Goal: Transaction & Acquisition: Purchase product/service

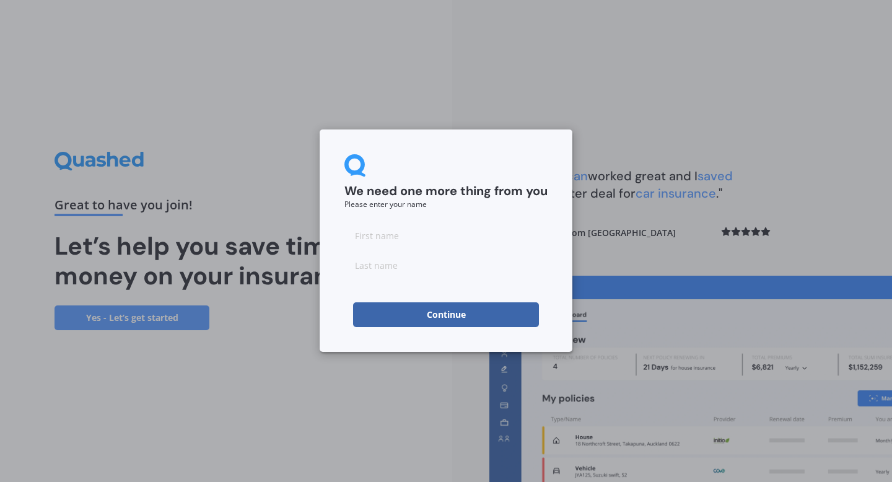
click at [435, 238] on input at bounding box center [445, 235] width 203 height 25
type input "[PERSON_NAME]"
type input "Bennett"
click at [448, 318] on button "Continue" at bounding box center [446, 314] width 186 height 25
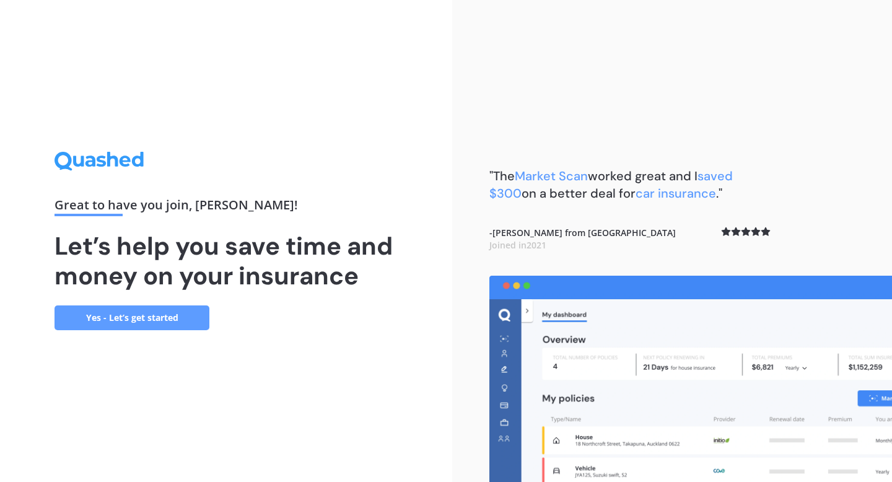
click at [150, 320] on link "Yes - Let’s get started" at bounding box center [131, 317] width 155 height 25
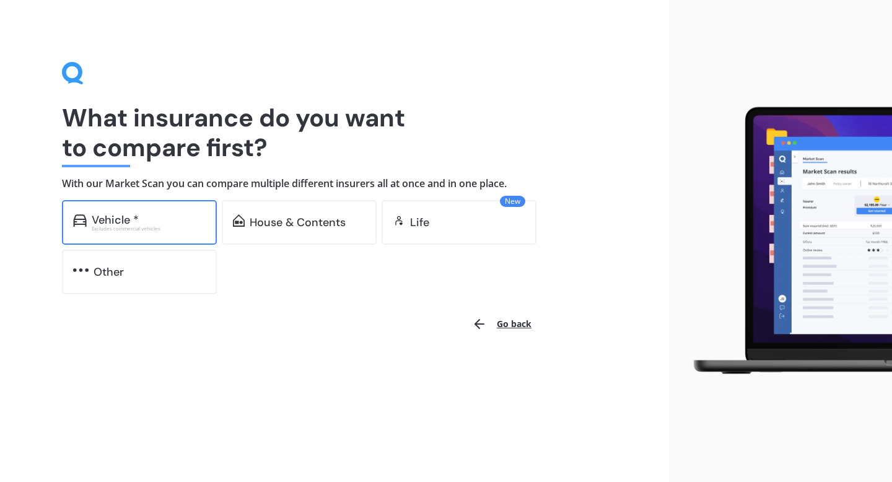
click at [188, 217] on div "Vehicle *" at bounding box center [149, 220] width 114 height 12
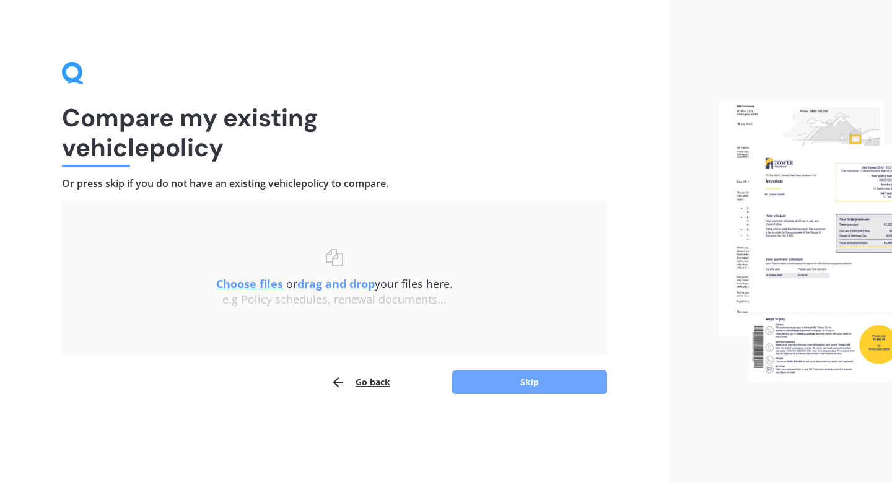
click at [542, 386] on button "Skip" at bounding box center [529, 382] width 155 height 24
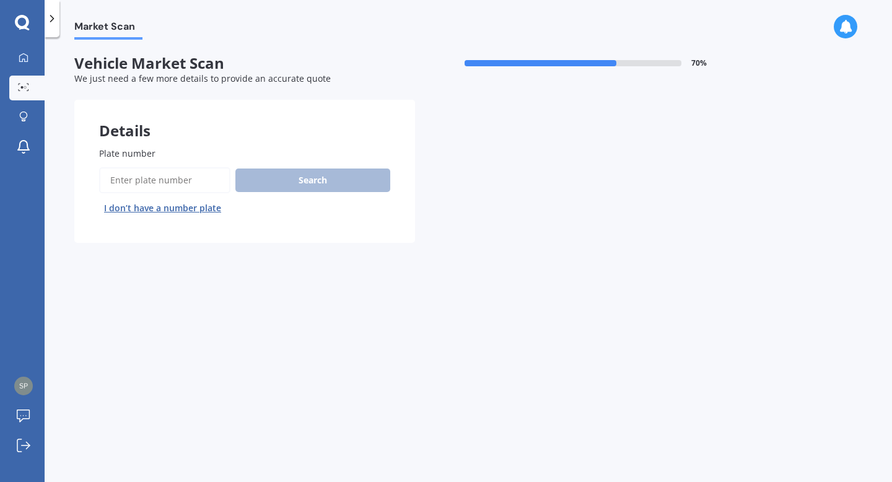
click at [173, 185] on input "Plate number" at bounding box center [164, 180] width 131 height 26
type input "pna78"
click at [310, 176] on button "Search" at bounding box center [312, 180] width 155 height 24
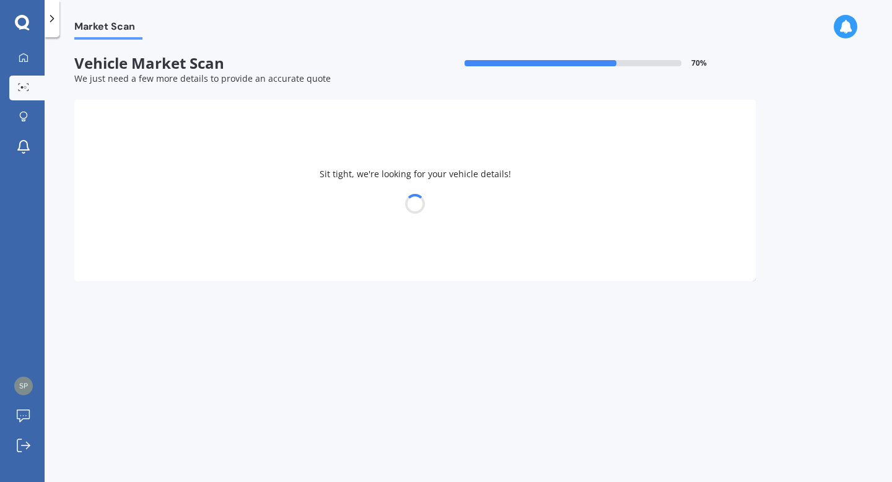
select select "VOLKSWAGEN"
select select "GOLF"
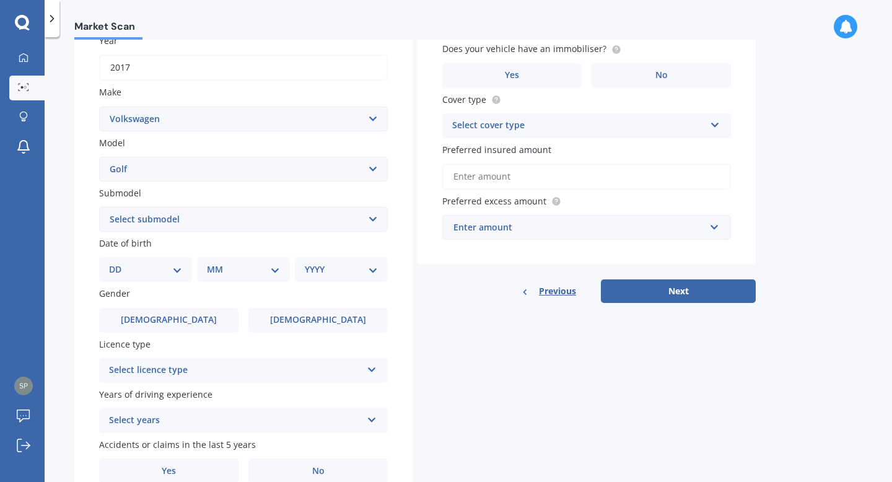
scroll to position [191, 0]
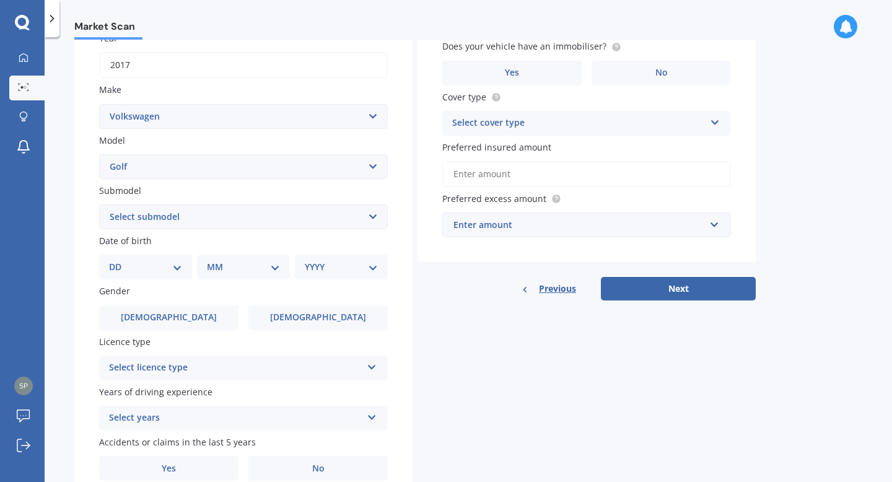
click at [180, 216] on select "Select submodel (All other) 1.4 GT TSI 1.4 TSI 1.6 1.6 FSI 1.6 TSI 1.8 1.9 TDI …" at bounding box center [243, 216] width 289 height 25
select select "1.4 TSI"
click at [99, 204] on select "Select submodel (All other) 1.4 GT TSI 1.4 TSI 1.6 1.6 FSI 1.6 TSI 1.8 1.9 TDI …" at bounding box center [243, 216] width 289 height 25
click at [115, 265] on select "DD 01 02 03 04 05 06 07 08 09 10 11 12 13 14 15 16 17 18 19 20 21 22 23 24 25 2…" at bounding box center [145, 267] width 73 height 14
select select "14"
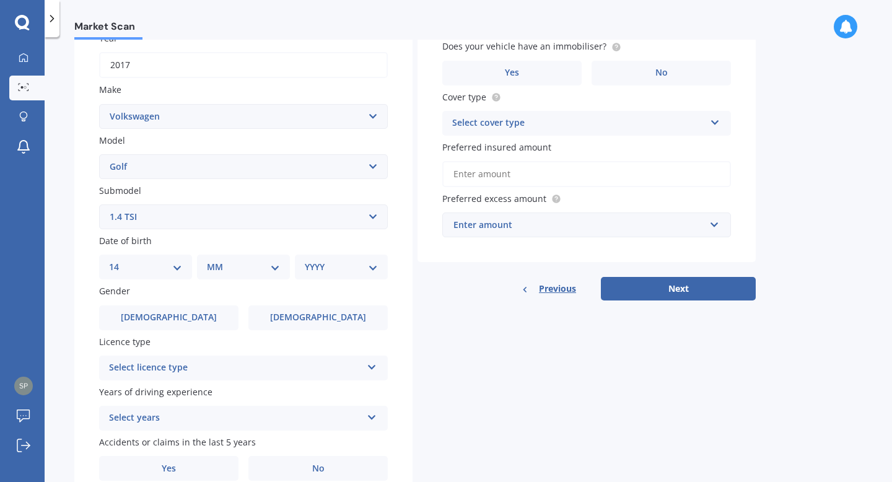
click at [119, 260] on select "DD 01 02 03 04 05 06 07 08 09 10 11 12 13 14 15 16 17 18 19 20 21 22 23 24 25 2…" at bounding box center [145, 267] width 73 height 14
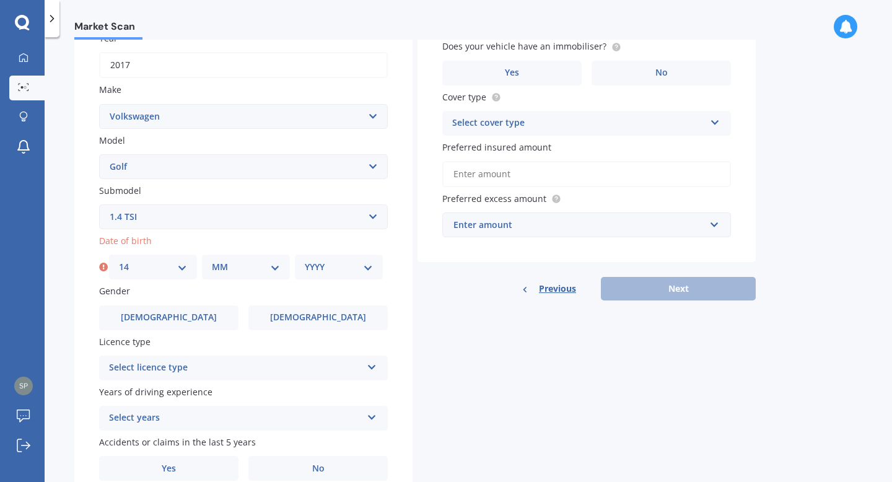
click at [211, 267] on div "MM 01 02 03 04 05 06 07 08 09 10 11 12" at bounding box center [246, 266] width 88 height 25
click at [277, 264] on select "MM 01 02 03 04 05 06 07 08 09 10 11 12" at bounding box center [246, 267] width 68 height 14
select select "05"
click at [212, 260] on select "MM 01 02 03 04 05 06 07 08 09 10 11 12" at bounding box center [246, 267] width 68 height 14
click at [347, 267] on select "YYYY 2025 2024 2023 2022 2021 2020 2019 2018 2017 2016 2015 2014 2013 2012 2011…" at bounding box center [339, 267] width 68 height 14
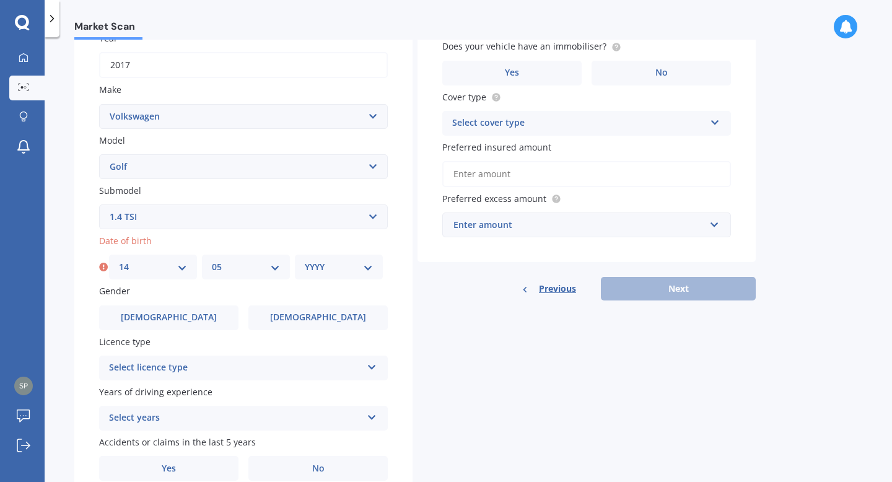
select select "1954"
click at [305, 260] on select "YYYY 2025 2024 2023 2022 2021 2020 2019 2018 2017 2016 2015 2014 2013 2012 2011…" at bounding box center [339, 267] width 68 height 14
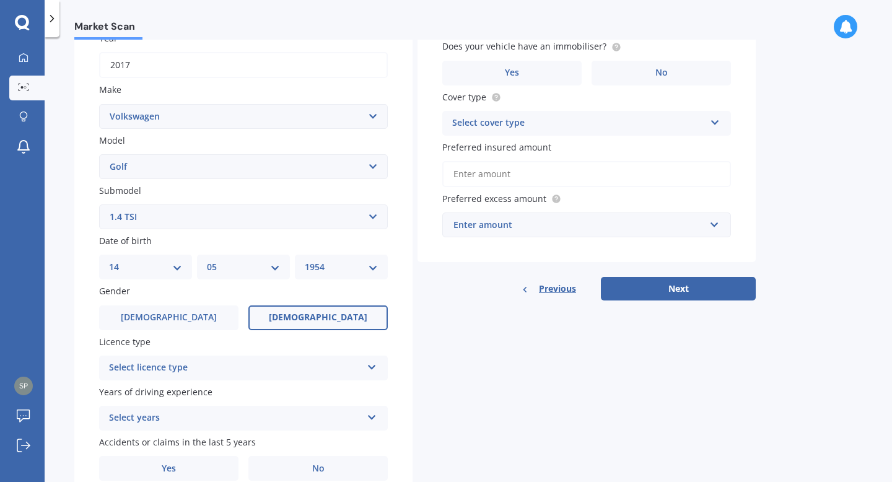
click at [307, 316] on span "Female" at bounding box center [318, 317] width 98 height 11
click at [0, 0] on input "Female" at bounding box center [0, 0] width 0 height 0
click at [262, 375] on div "Select licence type" at bounding box center [235, 367] width 253 height 15
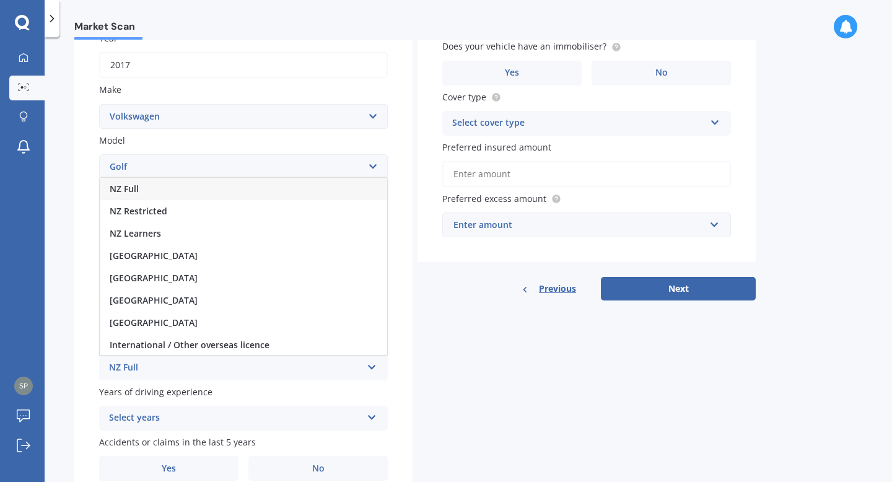
click at [123, 188] on span "NZ Full" at bounding box center [124, 189] width 29 height 12
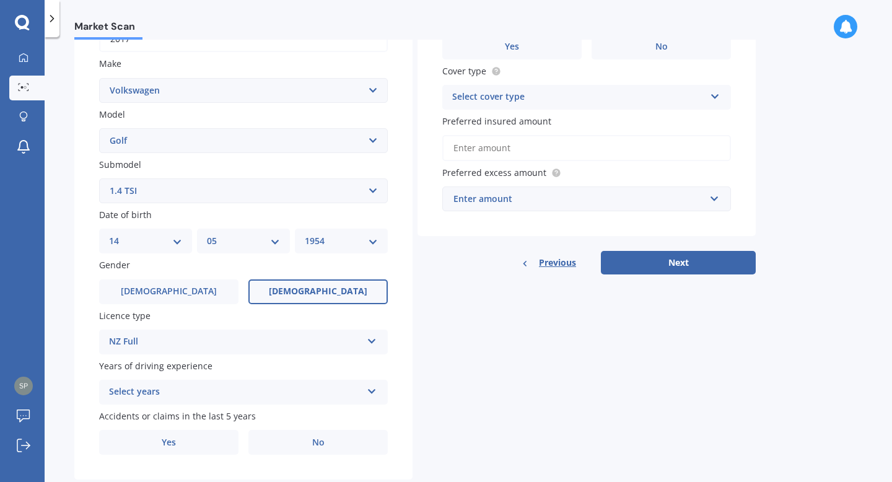
scroll to position [247, 0]
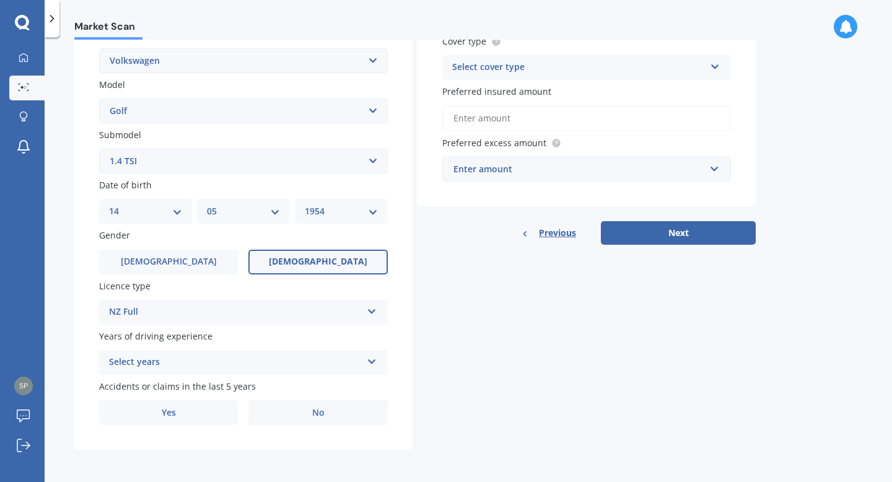
click at [231, 362] on div "Select years" at bounding box center [235, 362] width 253 height 15
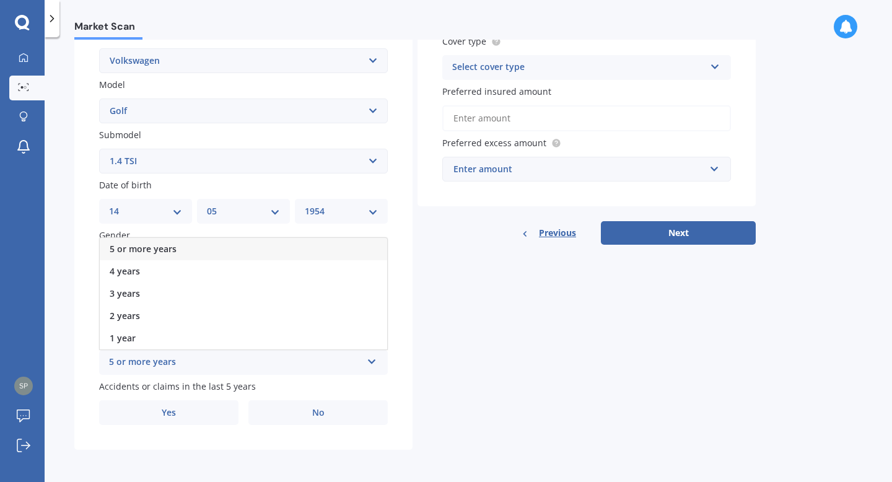
click at [178, 253] on div "5 or more years" at bounding box center [243, 249] width 287 height 22
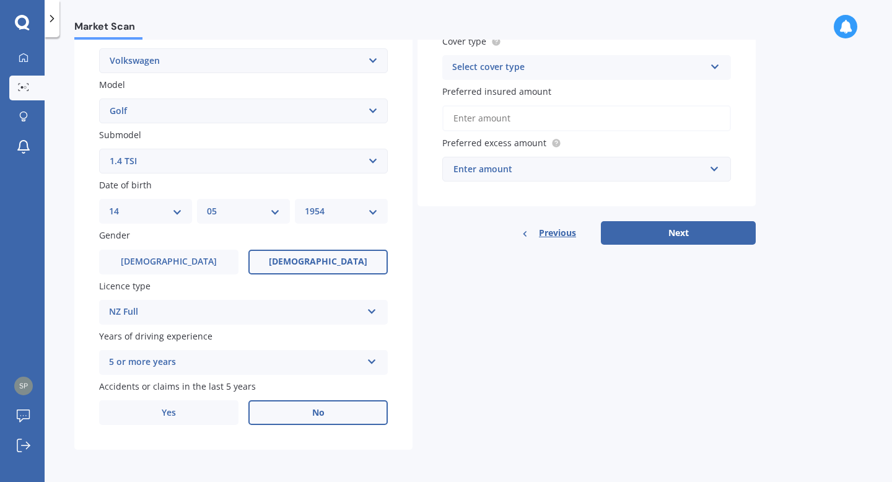
click at [317, 420] on label "No" at bounding box center [317, 412] width 139 height 25
click at [0, 0] on input "No" at bounding box center [0, 0] width 0 height 0
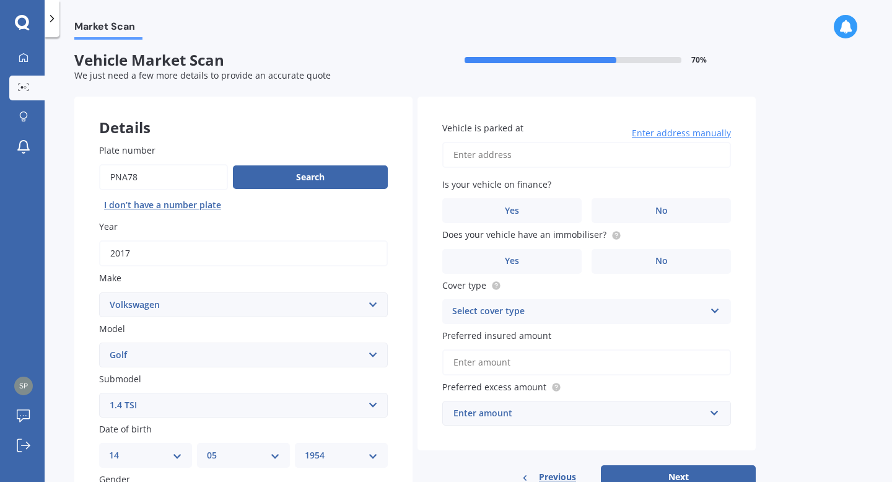
scroll to position [0, 0]
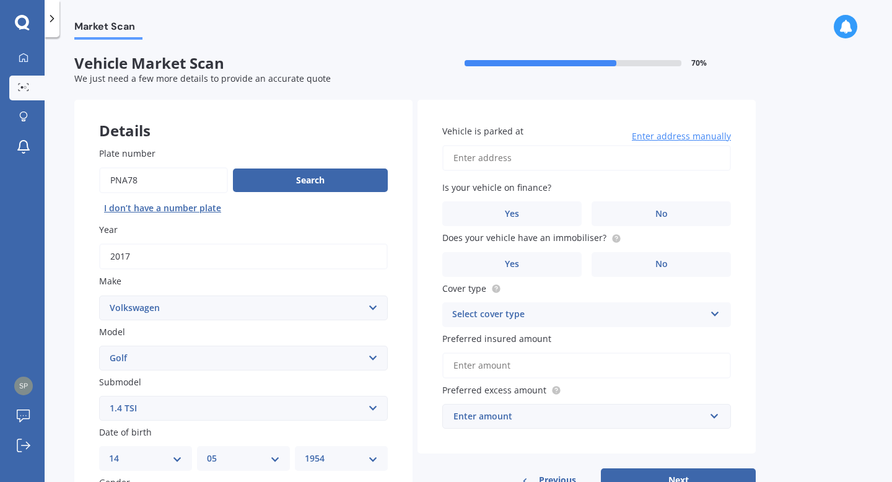
click at [519, 162] on input "Vehicle is parked at" at bounding box center [586, 158] width 289 height 26
click at [722, 160] on input "23 Sunvale Terrace, Cashmere ChristchurchChristchurch Cashmere 8022" at bounding box center [586, 158] width 289 height 26
click at [718, 160] on input "23 Sunvale Terrace, Cashmere ChristchurchChristchurch Cashmere 8022" at bounding box center [586, 158] width 289 height 26
type input "23 Sunvale Terrace, Cashmere ChristchurchCHRISTCHURCH 8022"
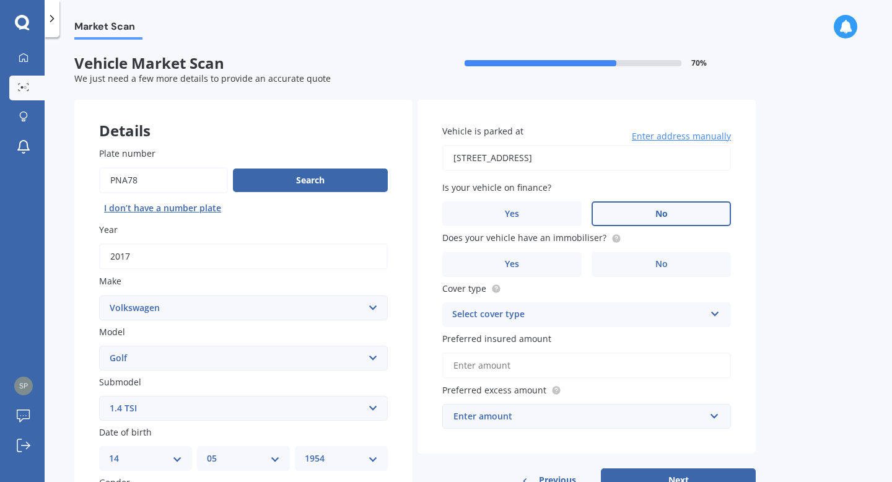
click at [663, 212] on span "No" at bounding box center [661, 214] width 12 height 11
click at [0, 0] on input "No" at bounding box center [0, 0] width 0 height 0
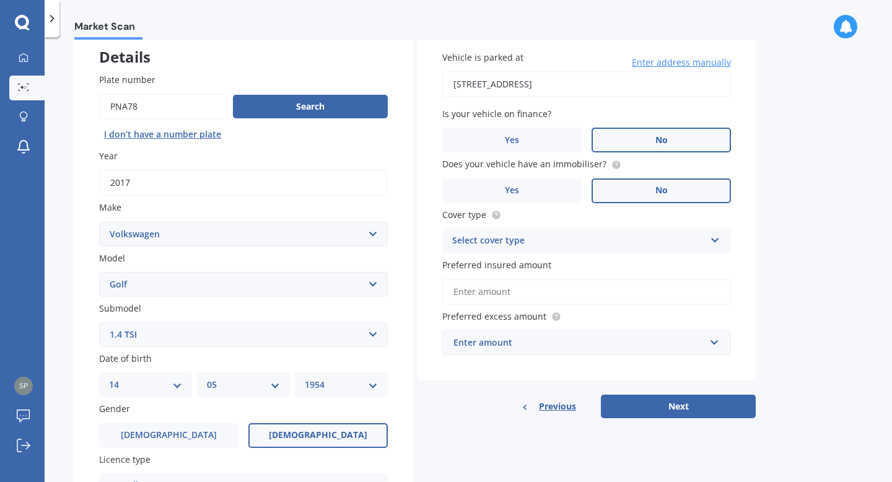
scroll to position [87, 0]
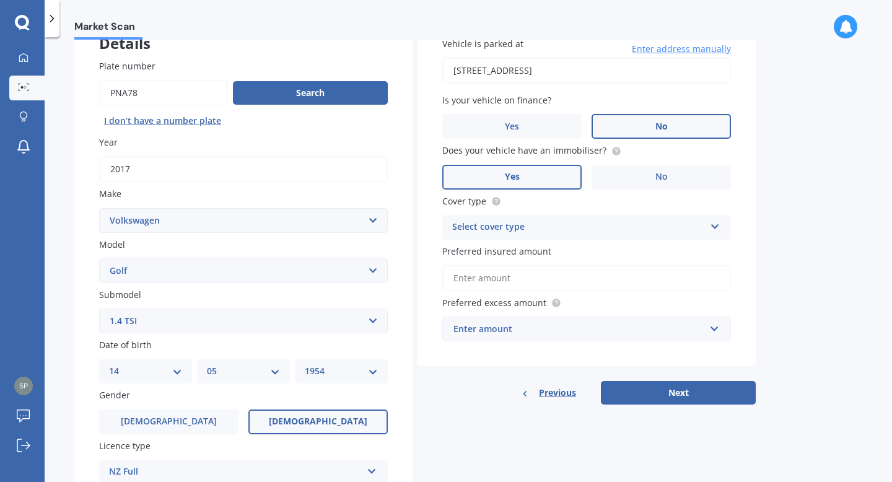
click at [521, 181] on label "Yes" at bounding box center [511, 177] width 139 height 25
click at [0, 0] on input "Yes" at bounding box center [0, 0] width 0 height 0
click at [560, 224] on div "Select cover type" at bounding box center [578, 227] width 253 height 15
click at [543, 253] on div "Comprehensive" at bounding box center [586, 251] width 287 height 22
click at [565, 248] on label "Preferred insured amount" at bounding box center [584, 251] width 284 height 13
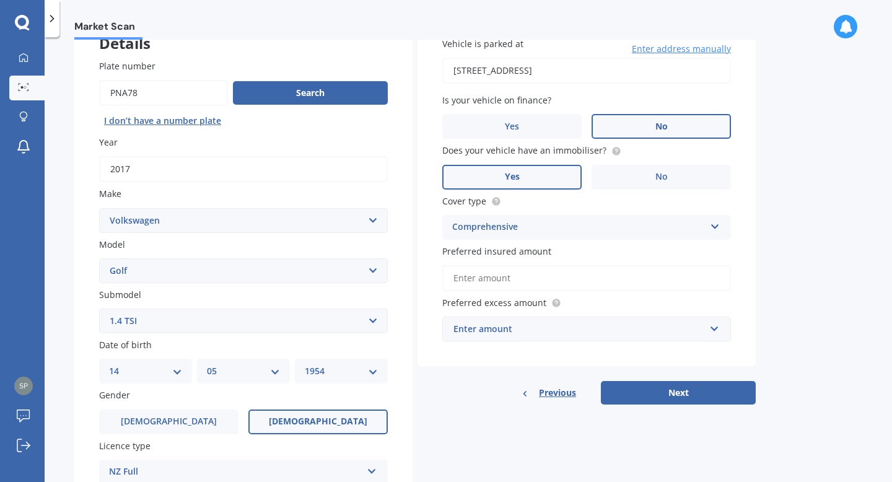
click at [565, 265] on input "Preferred insured amount" at bounding box center [586, 278] width 289 height 26
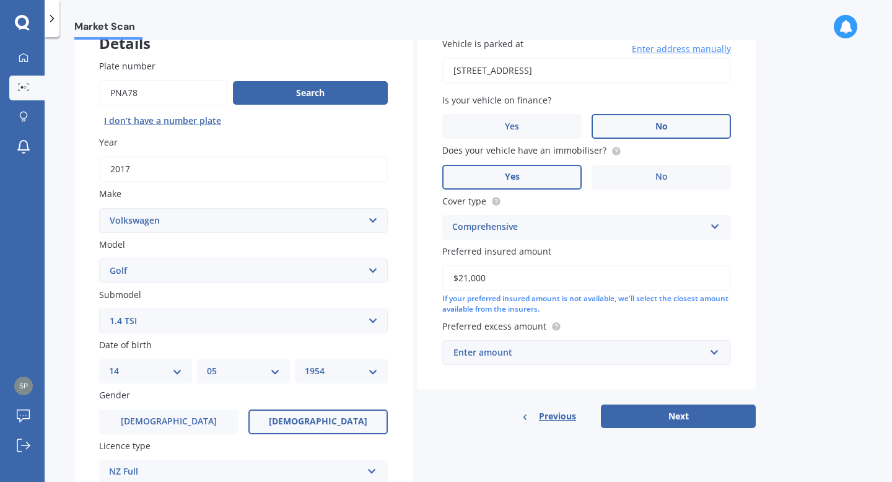
type input "$21,000"
click at [527, 351] on div "Enter amount" at bounding box center [578, 353] width 251 height 14
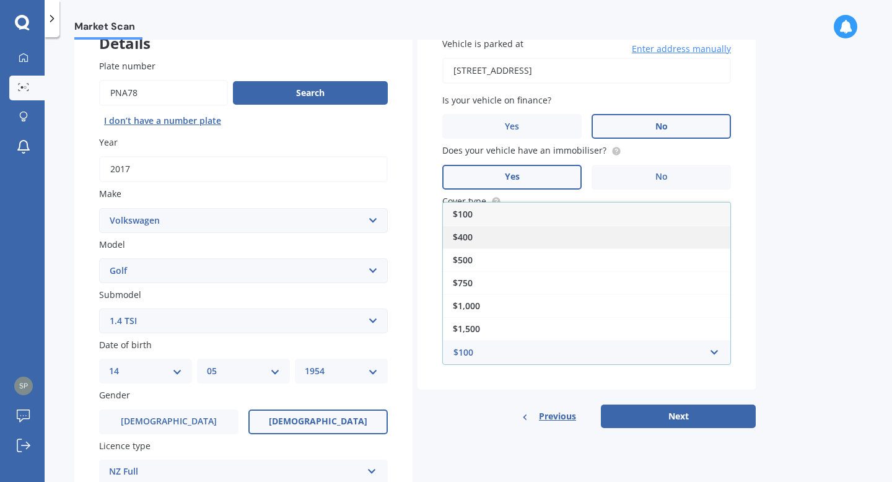
click at [493, 245] on div "$400" at bounding box center [586, 236] width 287 height 23
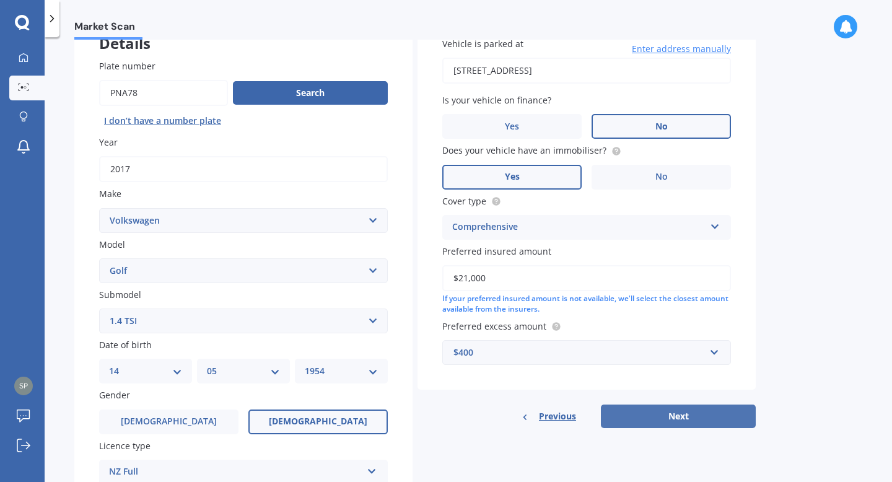
click at [660, 409] on button "Next" at bounding box center [678, 416] width 155 height 24
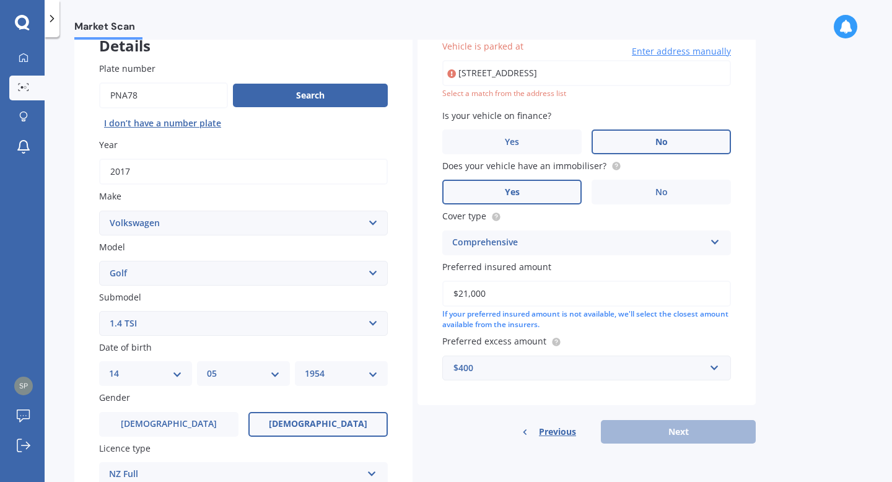
scroll to position [0, 1]
click at [586, 77] on input "23 Sunvale Terrace, Cashmere ChristchurchCHRISTCHURCH 8022" at bounding box center [586, 73] width 289 height 26
click at [680, 54] on span "Enter address manually" at bounding box center [681, 51] width 99 height 12
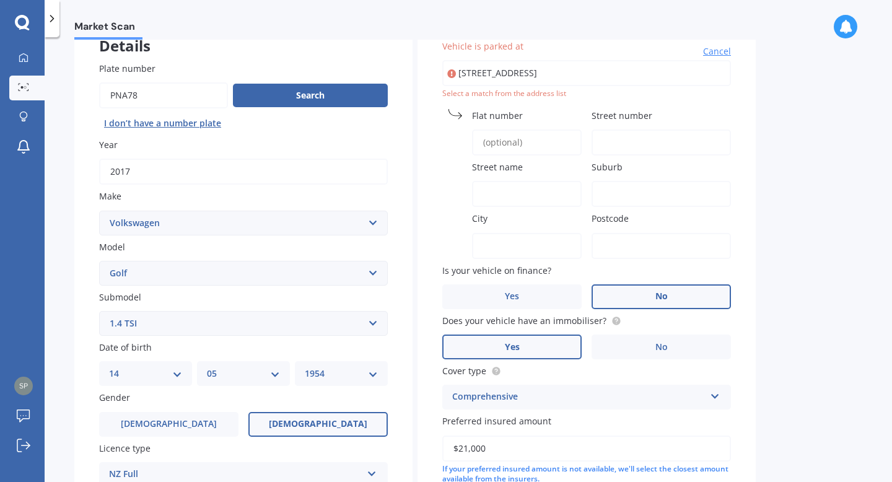
click at [608, 144] on input "Street number" at bounding box center [660, 142] width 139 height 26
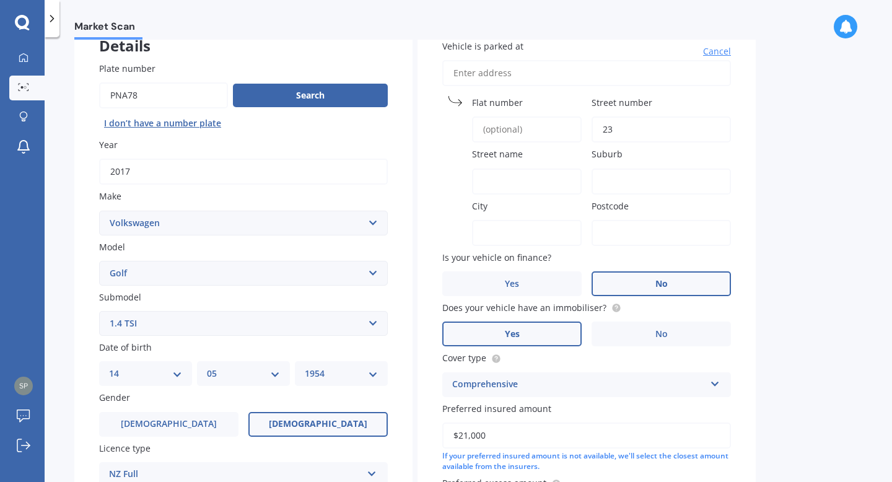
type input "23"
click at [497, 171] on input "Street name" at bounding box center [527, 181] width 110 height 26
type input "Sunvale Terrace"
type input "23 Sunvale Terrace,"
type input "23"
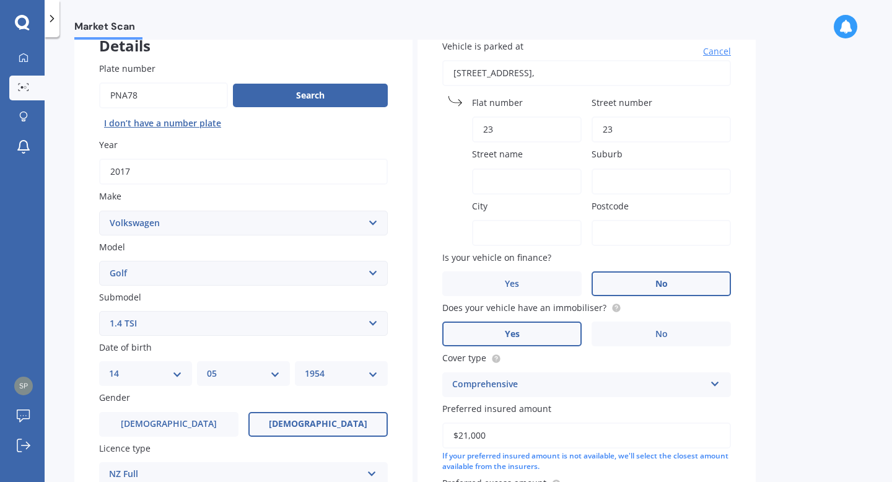
type input "Christchurch"
type input "8022"
click at [619, 126] on input "Street number" at bounding box center [660, 129] width 139 height 26
type input "23"
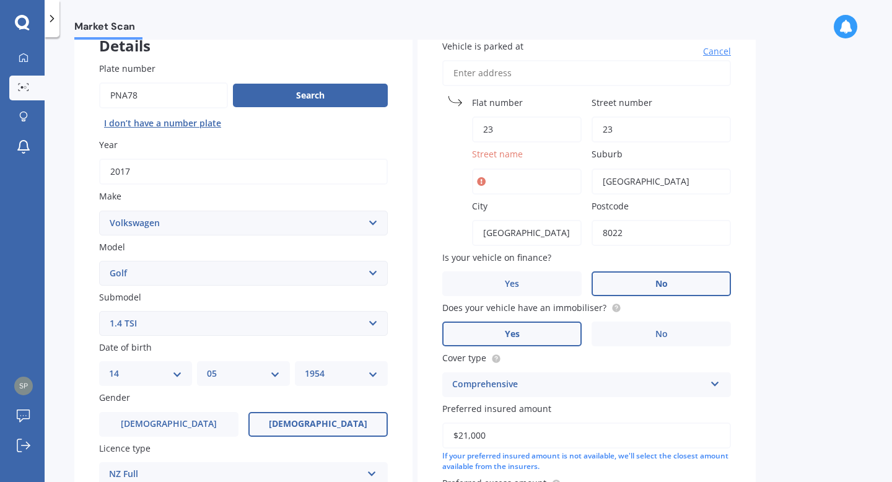
type input "23 Sunvale Terrace,"
type input "Sunvale Terrace"
click at [651, 132] on input "Street number" at bounding box center [660, 129] width 139 height 26
type input "23"
type input "23 Sunvale Terrace,"
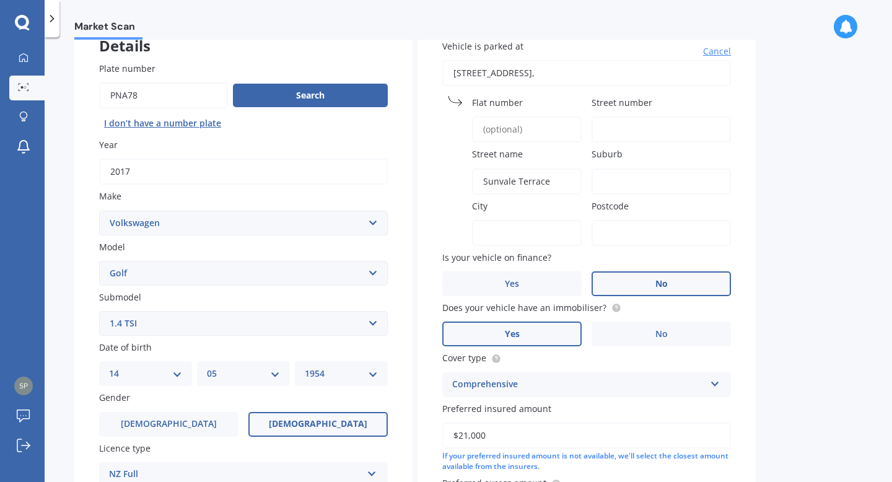
type input "23"
type input "Christchurch"
type input "8022"
click at [632, 133] on input "Street number" at bounding box center [660, 129] width 139 height 26
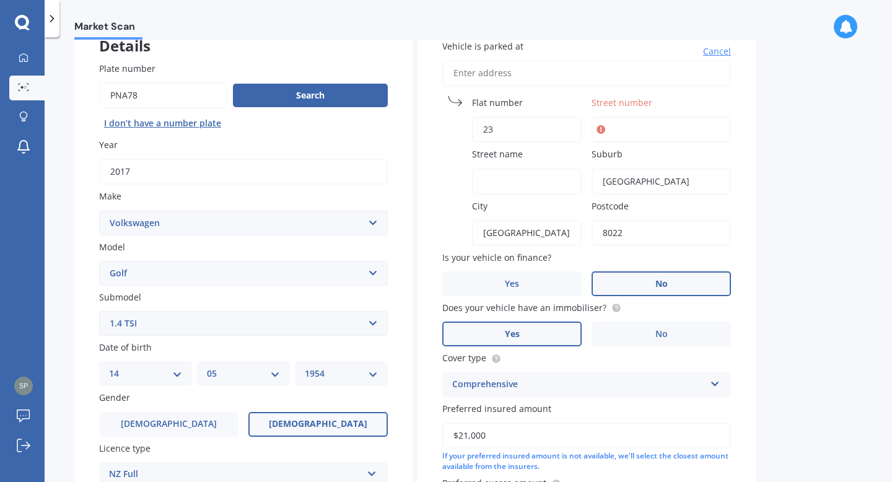
click at [500, 124] on input "23" at bounding box center [527, 129] width 110 height 26
type input "2"
click at [615, 132] on input "Street number" at bounding box center [660, 129] width 139 height 26
type input "23"
click at [488, 182] on input "Street name" at bounding box center [527, 181] width 110 height 26
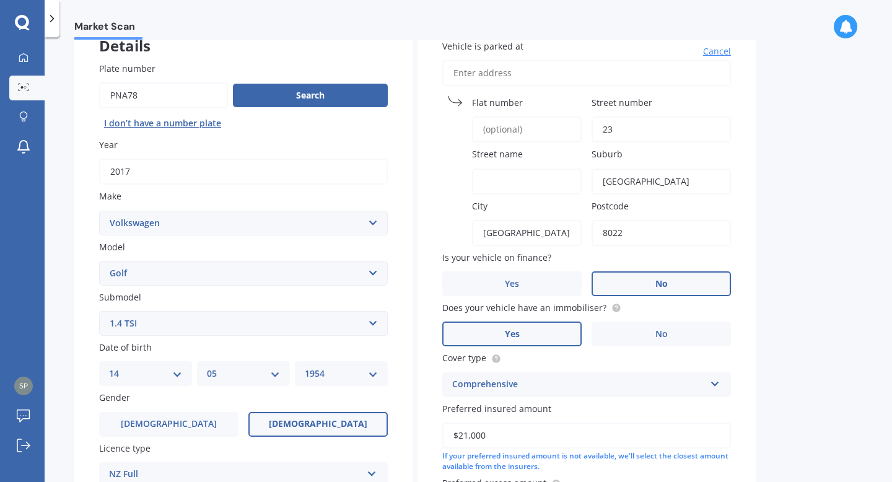
type input "Sunvale Terrace"
type input "23 Sunvale Terrace,"
type input "23"
click at [621, 126] on input "Street number" at bounding box center [660, 129] width 139 height 26
type input "23"
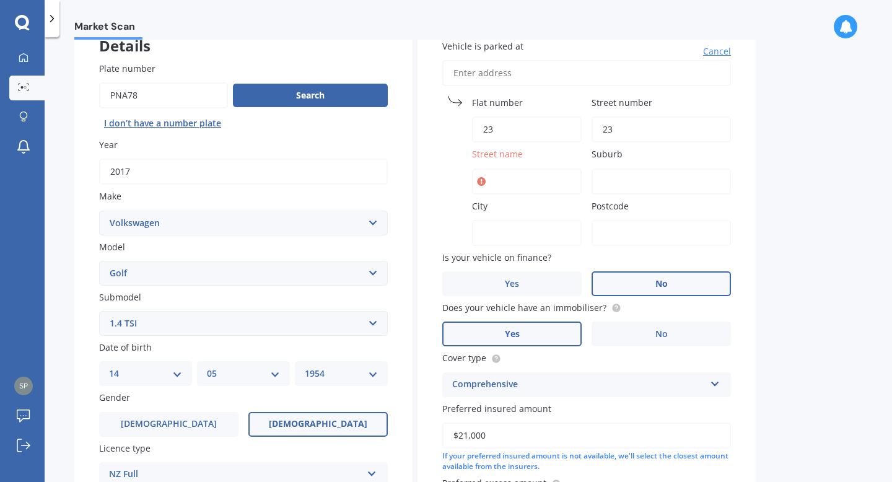
click at [510, 178] on input "Street name" at bounding box center [527, 181] width 110 height 26
click at [761, 208] on div "Market Scan Vehicle Market Scan 70 % We just need a few more details to provide…" at bounding box center [468, 262] width 847 height 445
click at [547, 180] on input "sunvale" at bounding box center [527, 181] width 110 height 26
type input "sunvale terrace"
click at [834, 200] on div "Market Scan Vehicle Market Scan 70 % We just need a few more details to provide…" at bounding box center [468, 262] width 847 height 445
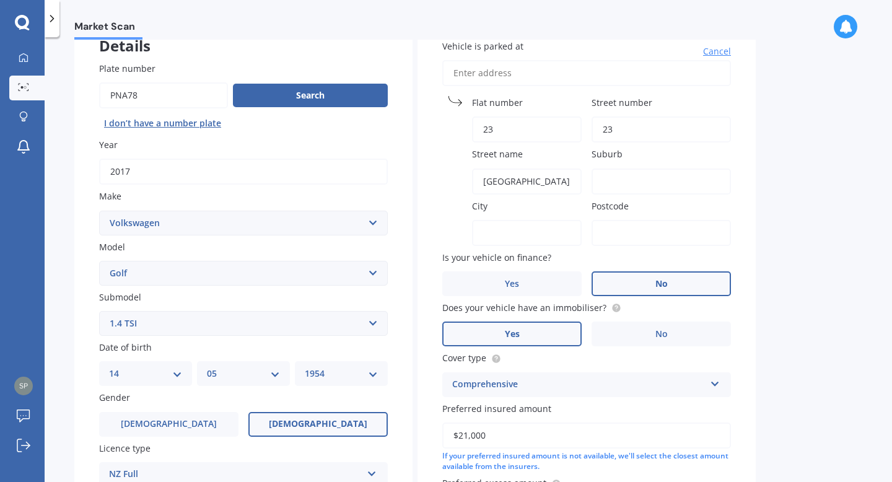
click at [620, 180] on input "Suburb" at bounding box center [660, 181] width 139 height 26
type input "cashmere"
click at [495, 226] on input "City" at bounding box center [527, 233] width 110 height 26
type input "christchurch"
click at [770, 266] on div "Market Scan Vehicle Market Scan 70 % We just need a few more details to provide…" at bounding box center [468, 262] width 847 height 445
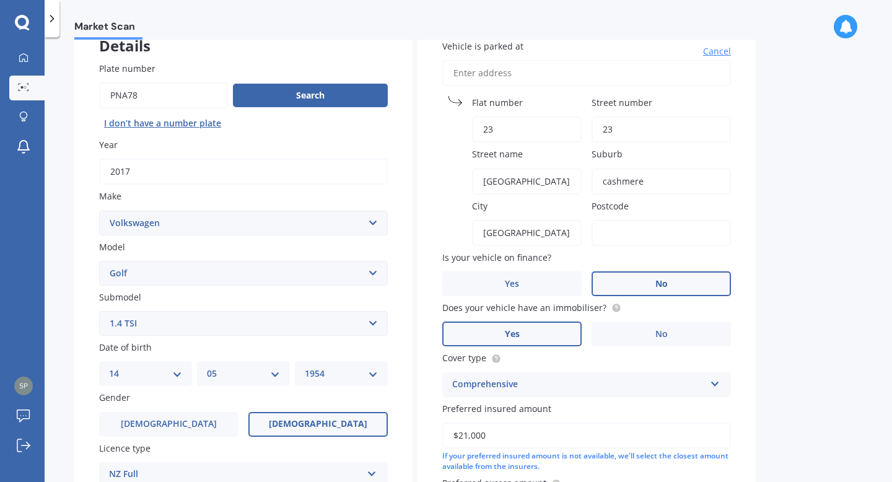
click at [666, 238] on input "Postcode" at bounding box center [660, 233] width 139 height 26
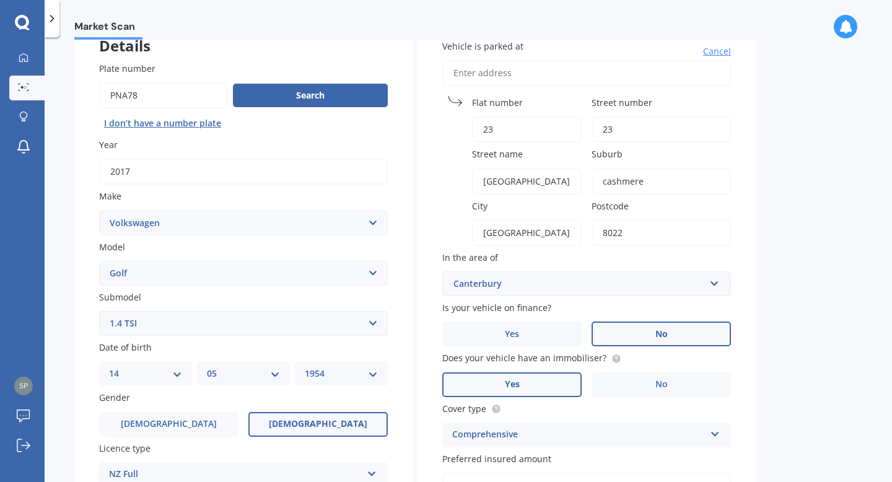
type input "8022"
click at [730, 162] on div "Suburb cashmere" at bounding box center [660, 170] width 139 height 46
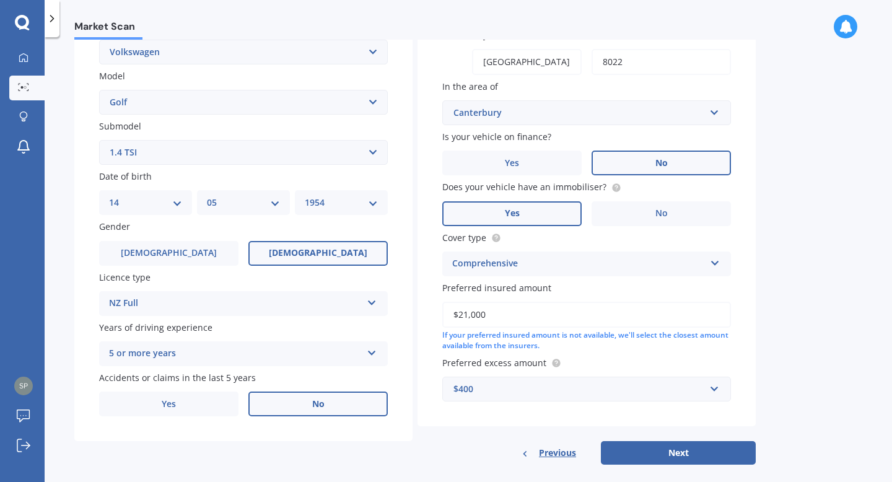
scroll to position [271, 0]
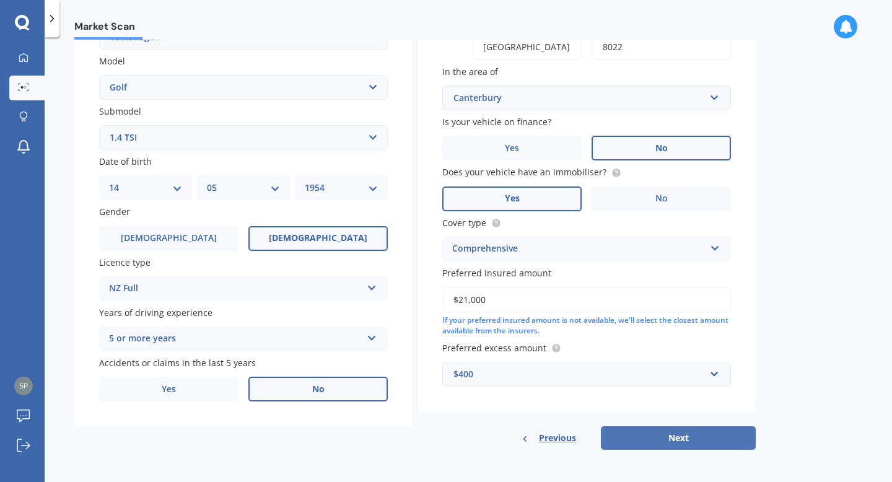
click at [680, 437] on button "Next" at bounding box center [678, 438] width 155 height 24
select select "14"
select select "05"
select select "1954"
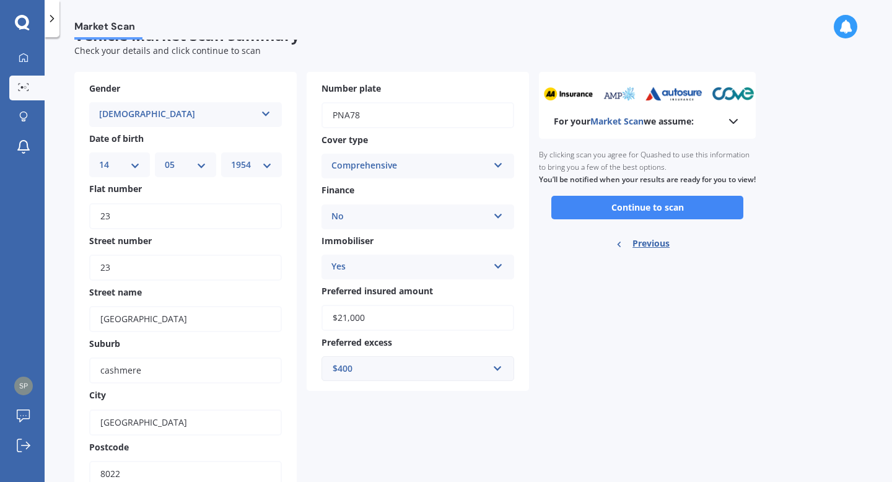
scroll to position [0, 0]
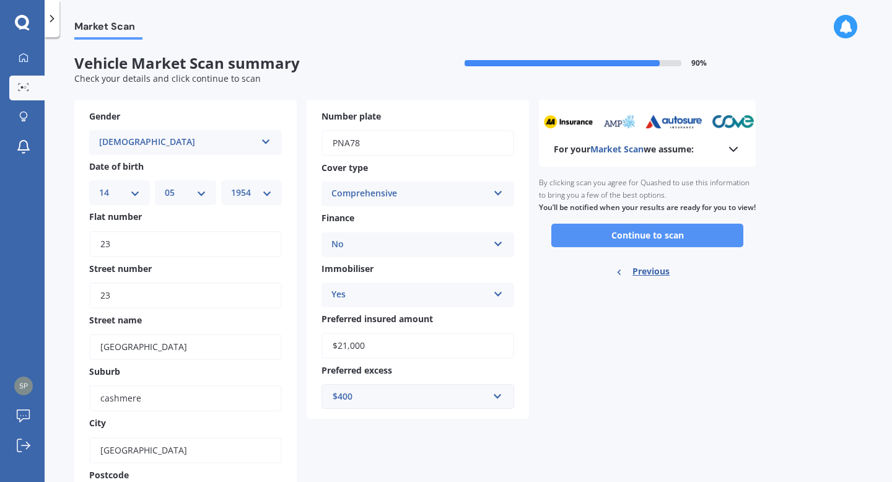
click at [646, 247] on button "Continue to scan" at bounding box center [647, 236] width 192 height 24
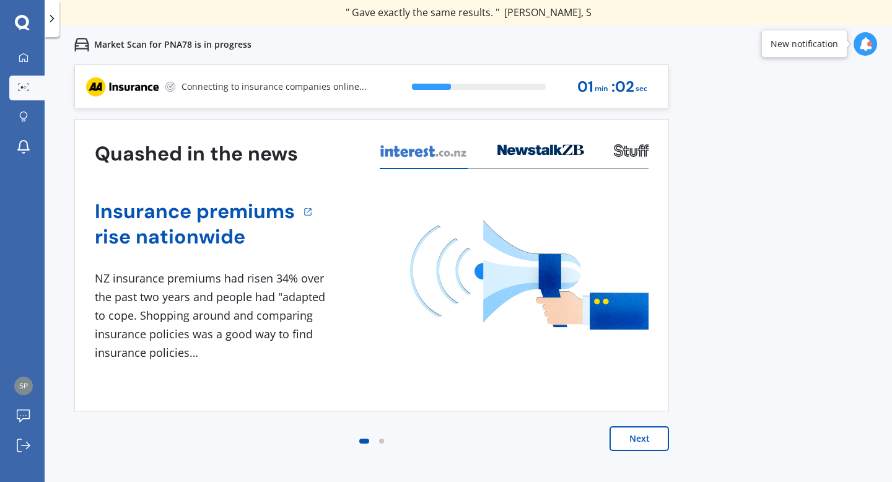
click at [638, 438] on button "Next" at bounding box center [638, 438] width 59 height 25
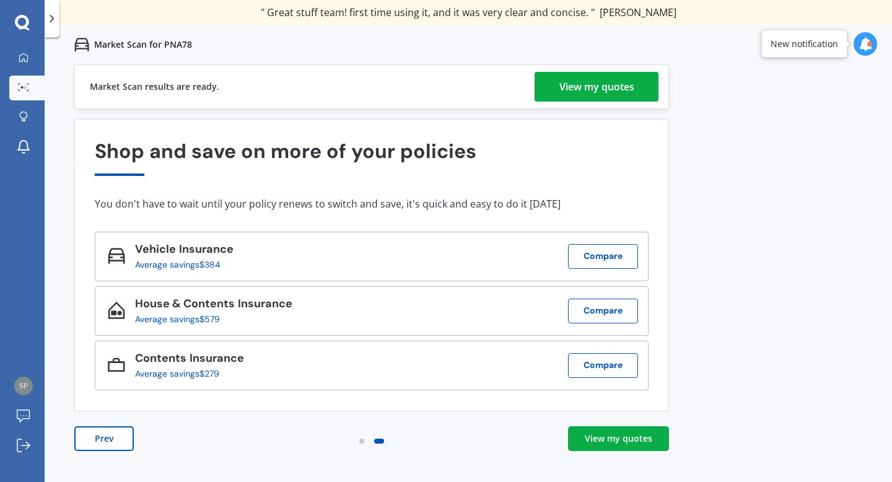
click at [607, 85] on div "View my quotes" at bounding box center [596, 87] width 75 height 30
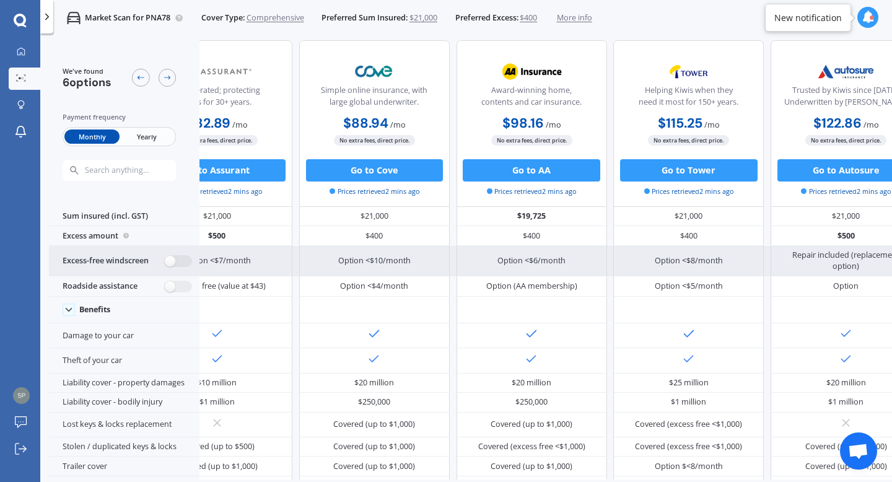
scroll to position [7, 243]
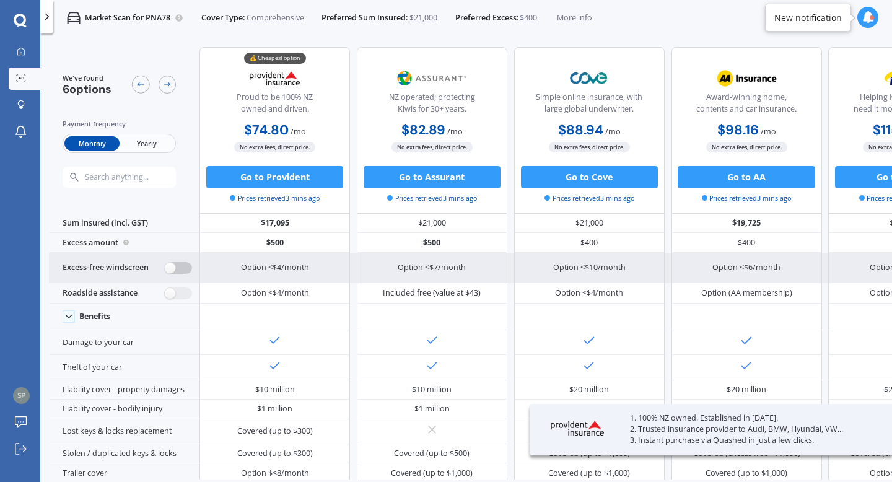
click at [171, 267] on label at bounding box center [178, 268] width 27 height 12
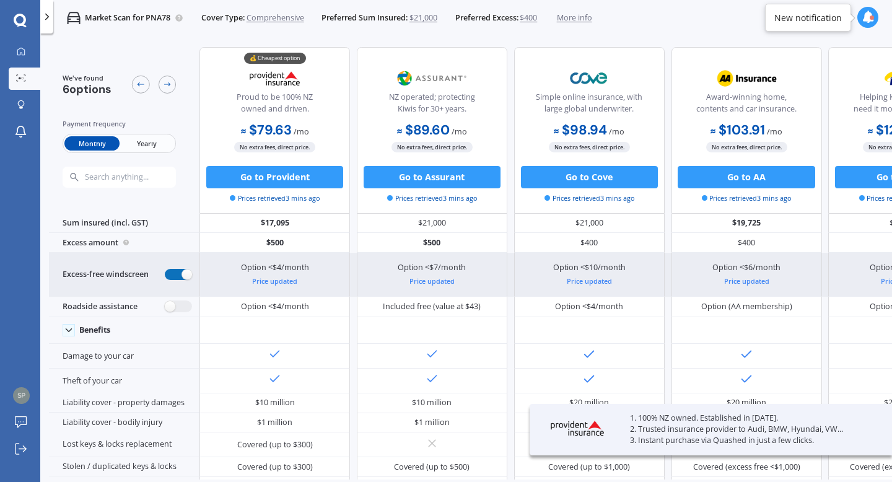
radio input "true"
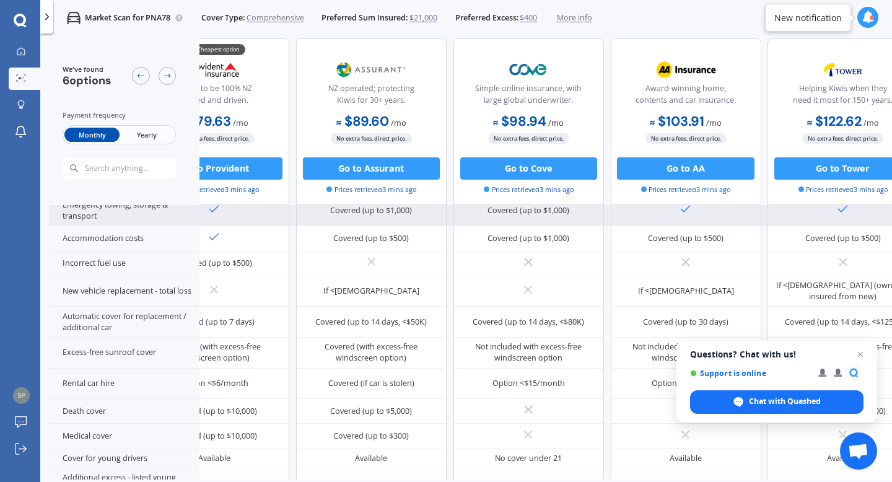
scroll to position [362, 277]
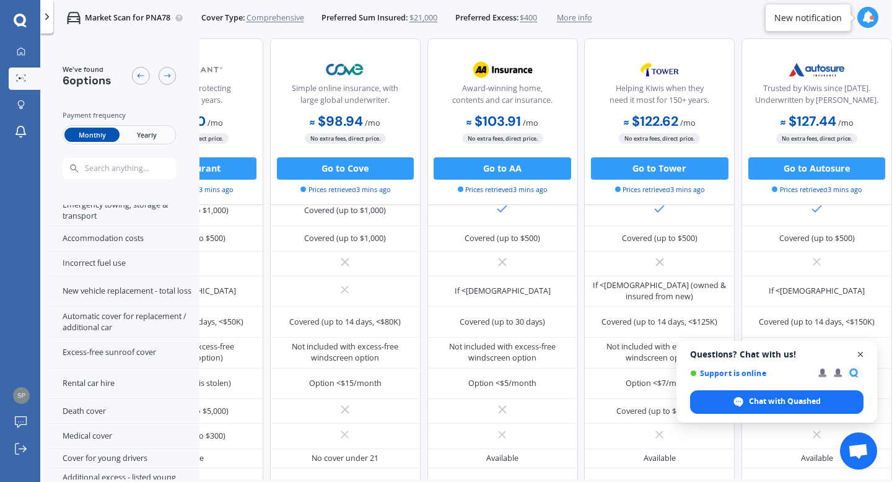
click at [858, 352] on span "Close chat" at bounding box center [860, 354] width 15 height 15
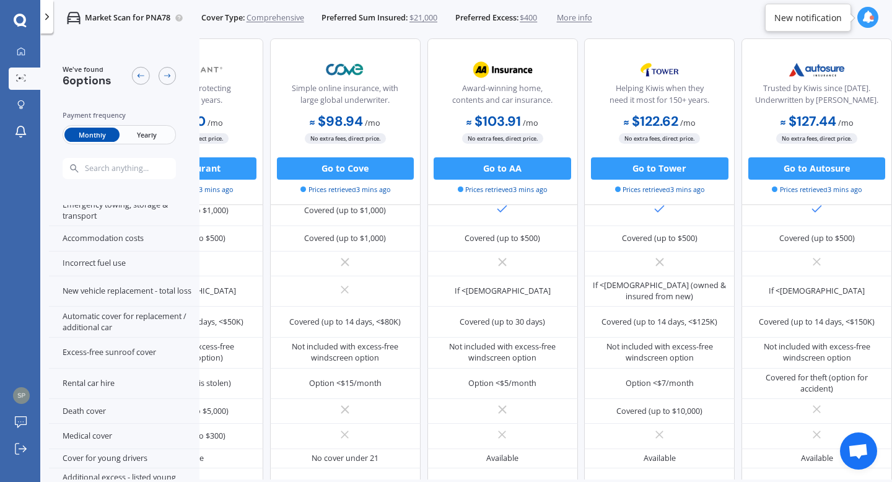
click at [575, 20] on span "More info" at bounding box center [574, 17] width 35 height 11
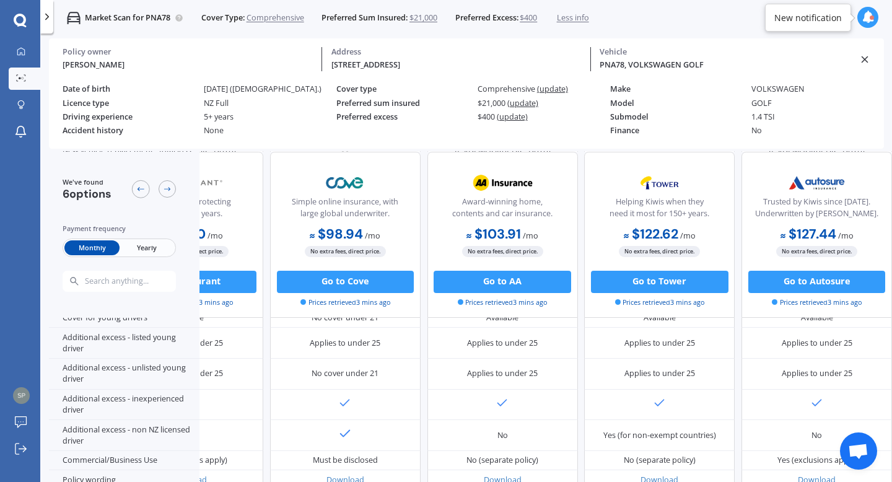
scroll to position [647, 277]
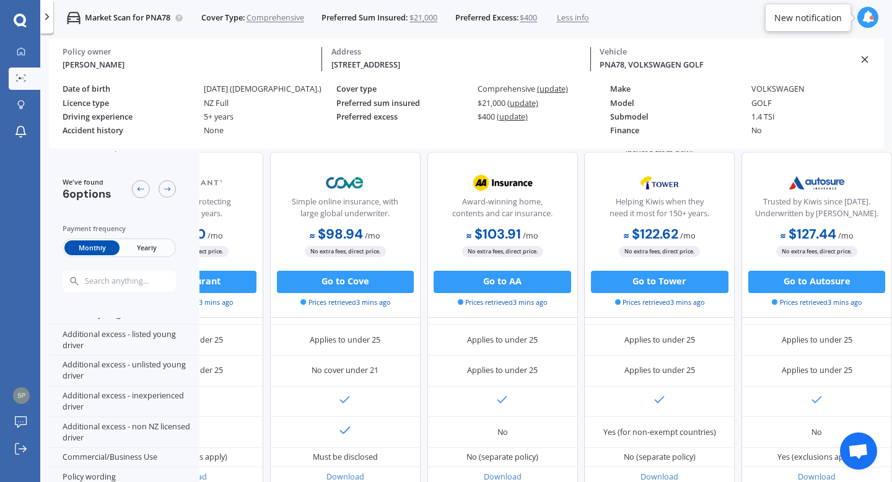
click at [165, 158] on div "We've found 6 options Payment frequency Monthly Yearly" at bounding box center [124, 234] width 150 height 166
click at [46, 266] on div "Market Scan for PNA78 Cover Type: Comprehensive Preferred Sum Insured: $21,000 …" at bounding box center [465, 277] width 851 height 482
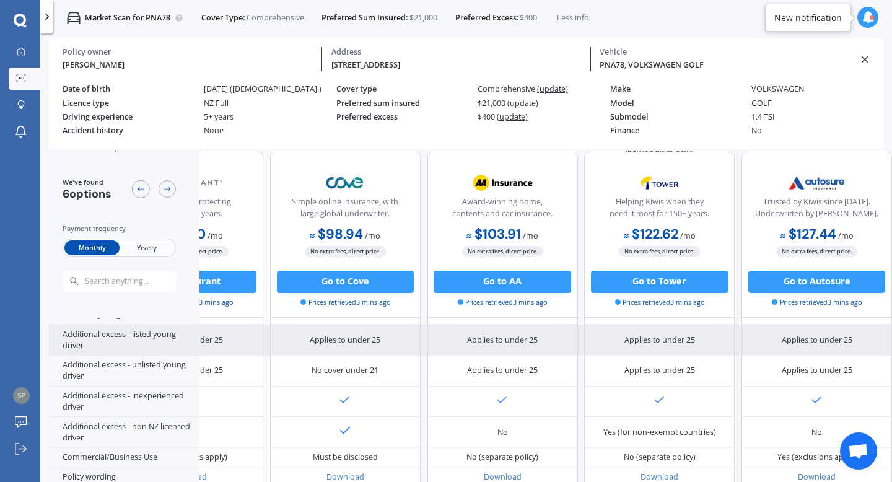
click at [87, 338] on div "Additional excess - listed young driver" at bounding box center [124, 339] width 150 height 31
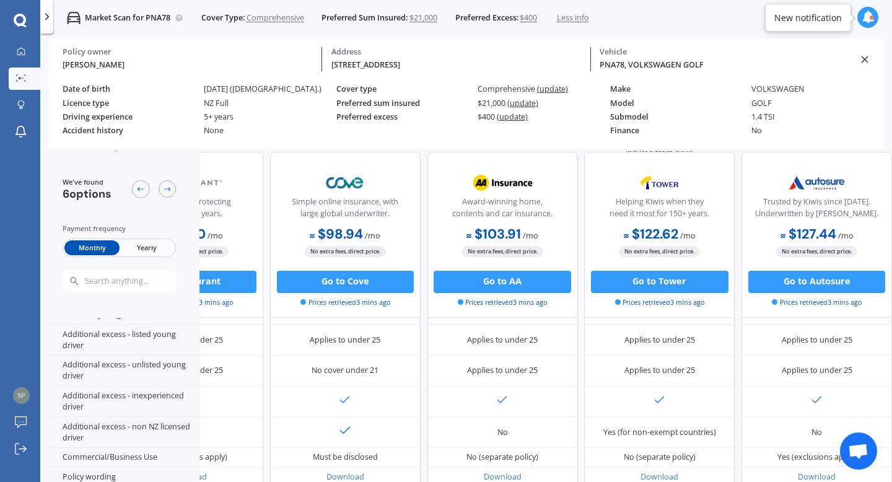
scroll to position [677, 277]
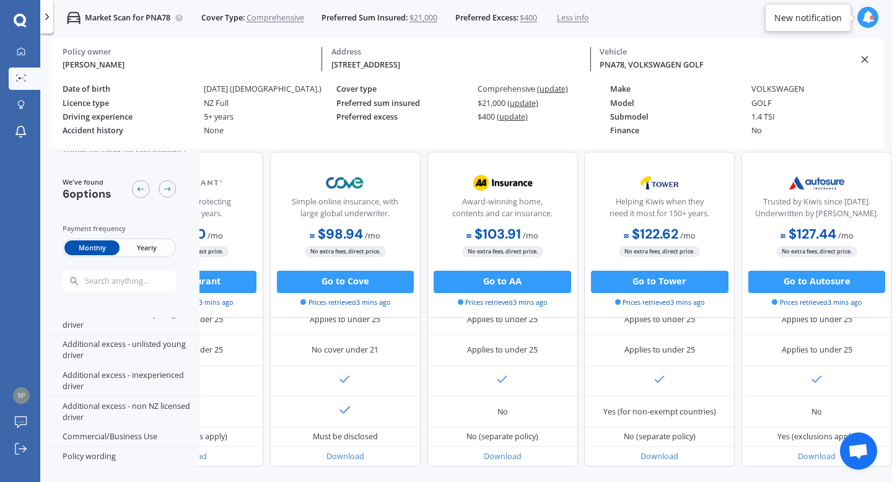
click at [46, 14] on icon at bounding box center [46, 16] width 11 height 11
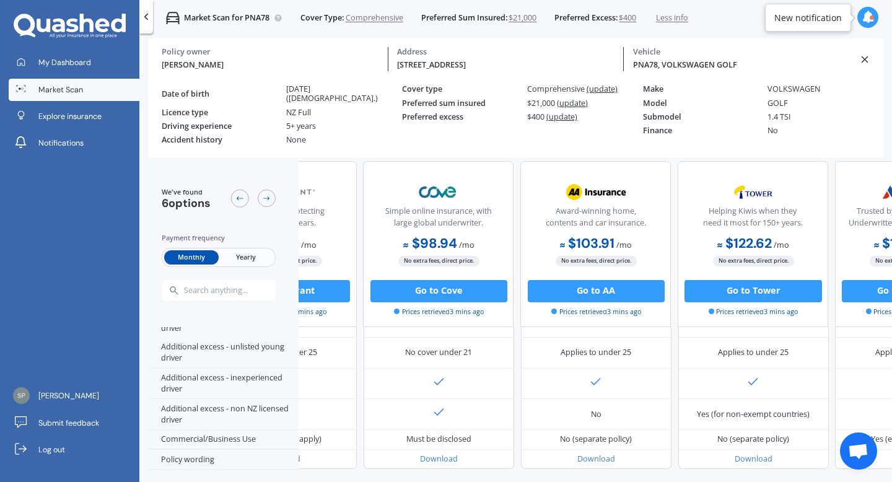
click at [146, 21] on icon at bounding box center [146, 16] width 11 height 11
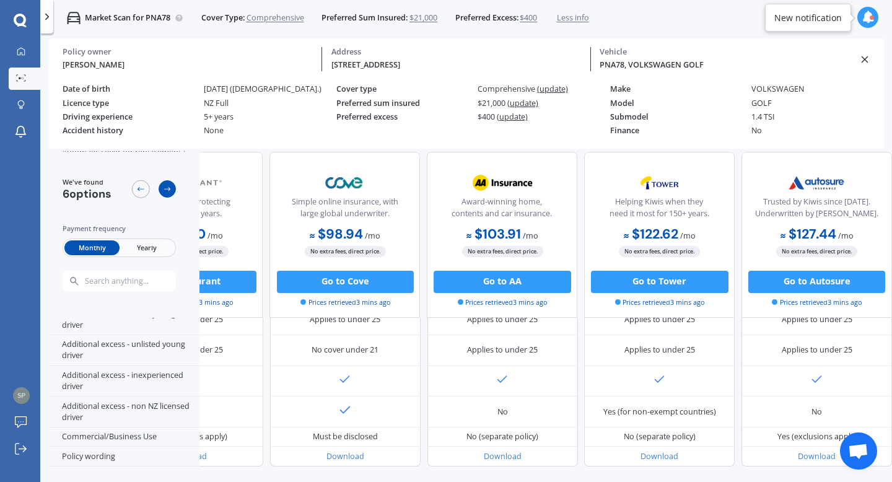
click at [167, 191] on icon at bounding box center [167, 188] width 9 height 9
click at [137, 184] on icon at bounding box center [140, 188] width 9 height 9
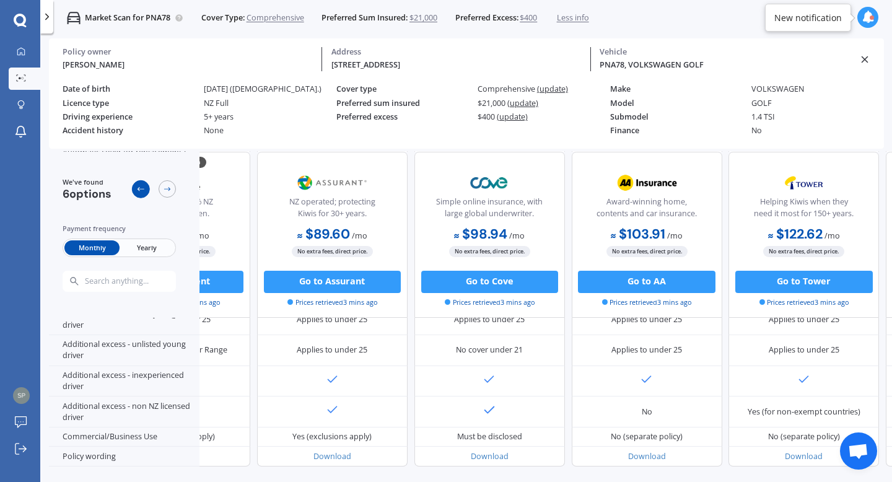
scroll to position [677, 110]
click at [285, 131] on div "None" at bounding box center [270, 130] width 133 height 9
